Goal: Task Accomplishment & Management: Complete application form

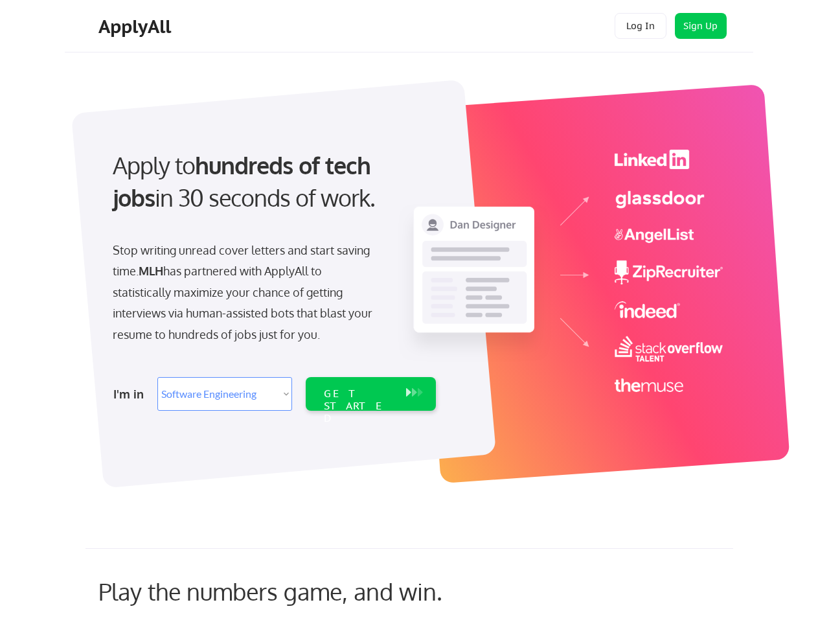
select select ""engineering""
click at [409, 311] on div "Apply to hundreds of tech jobs in 30 seconds of work. Stop writing unread cover…" at bounding box center [273, 276] width 362 height 281
click at [411, 284] on div "Apply to hundreds of tech jobs in 30 seconds of work. Stop writing unread cover…" at bounding box center [273, 276] width 362 height 281
click at [273, 276] on div "Stop writing unread cover letters and start saving time. MLH has partnered with…" at bounding box center [246, 292] width 266 height 105
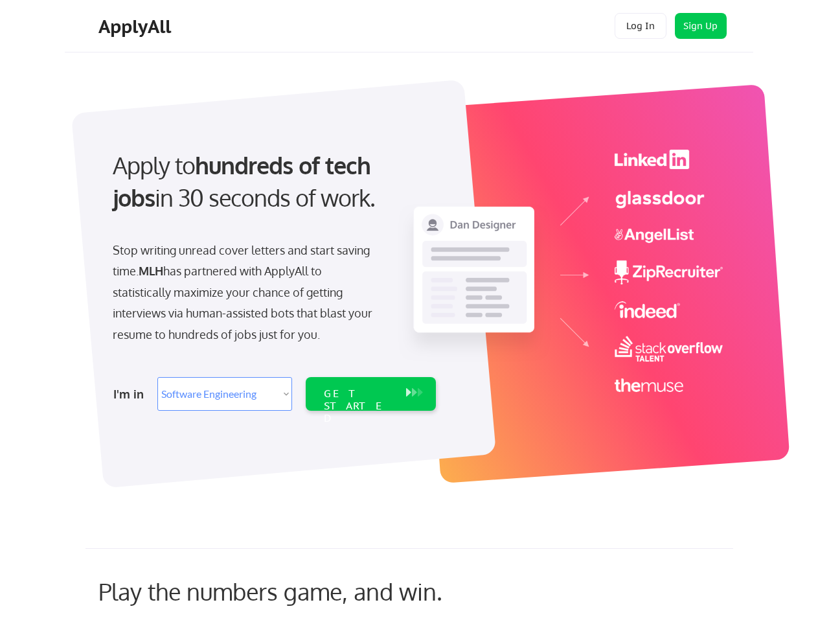
click at [271, 192] on div "Apply to hundreds of tech jobs in 30 seconds of work." at bounding box center [272, 181] width 318 height 65
click at [246, 292] on div "Stop writing unread cover letters and start saving time. MLH has partnered with…" at bounding box center [246, 292] width 266 height 105
click at [273, 394] on select "Select Role Software Engineering Product Management Customer Success Sales UI/U…" at bounding box center [224, 394] width 135 height 34
click at [132, 394] on div "I'm in" at bounding box center [131, 394] width 36 height 21
click at [225, 394] on select "Select Role Software Engineering Product Management Customer Success Sales UI/U…" at bounding box center [224, 394] width 135 height 34
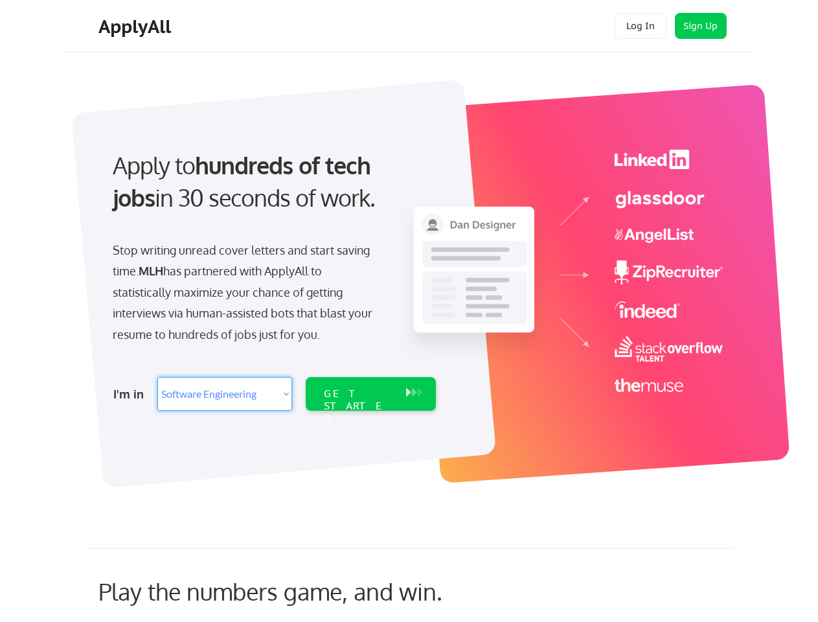
click at [371, 394] on div "GET STARTED" at bounding box center [358, 406] width 69 height 38
click at [358, 394] on div "GET STARTED" at bounding box center [358, 406] width 69 height 38
